Goal: Task Accomplishment & Management: Use online tool/utility

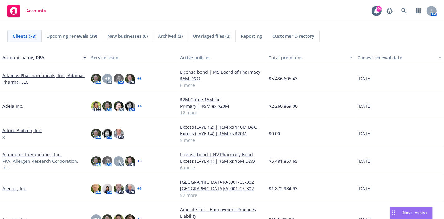
scroll to position [178, 0]
click at [402, 211] on div "Nova Assist" at bounding box center [415, 212] width 35 height 5
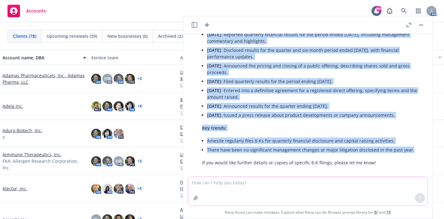
click at [197, 198] on icon "button" at bounding box center [195, 198] width 4 height 4
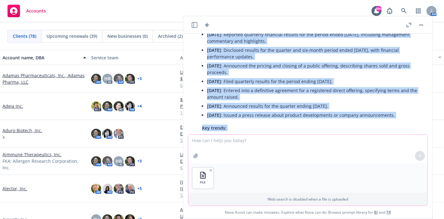
scroll to position [220, 0]
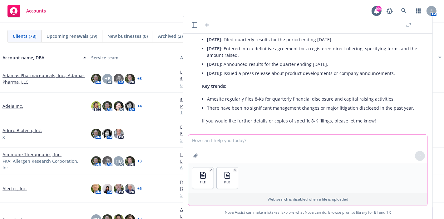
click at [227, 152] on textarea at bounding box center [307, 149] width 239 height 29
type textarea "Please highlight the changes between the attached documents."
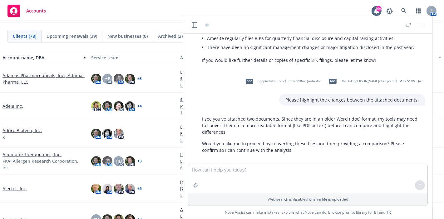
scroll to position [281, 0]
click at [266, 177] on textarea at bounding box center [307, 178] width 239 height 29
type textarea "Yes"
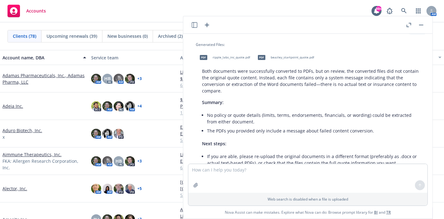
scroll to position [386, 0]
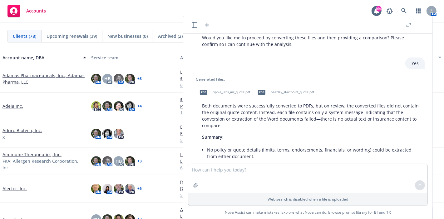
click at [284, 90] on span "beazley_startpoint_quote.pdf" at bounding box center [292, 92] width 43 height 4
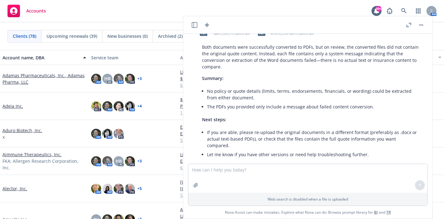
scroll to position [456, 0]
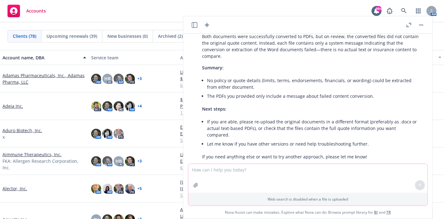
click at [251, 171] on textarea at bounding box center [307, 178] width 239 height 29
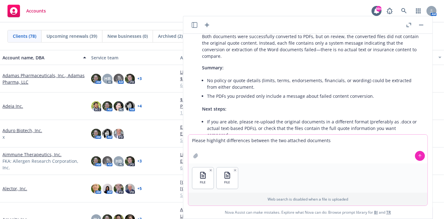
type textarea "Please highlight differences between the two attached documents."
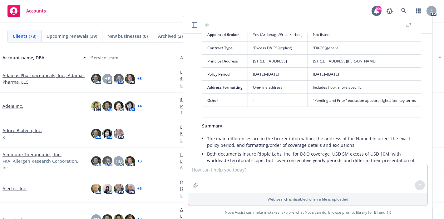
scroll to position [915, 0]
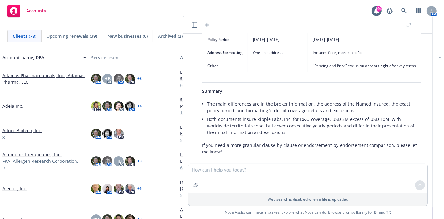
click at [420, 25] on button "button" at bounding box center [420, 24] width 7 height 7
